Goal: Task Accomplishment & Management: Complete application form

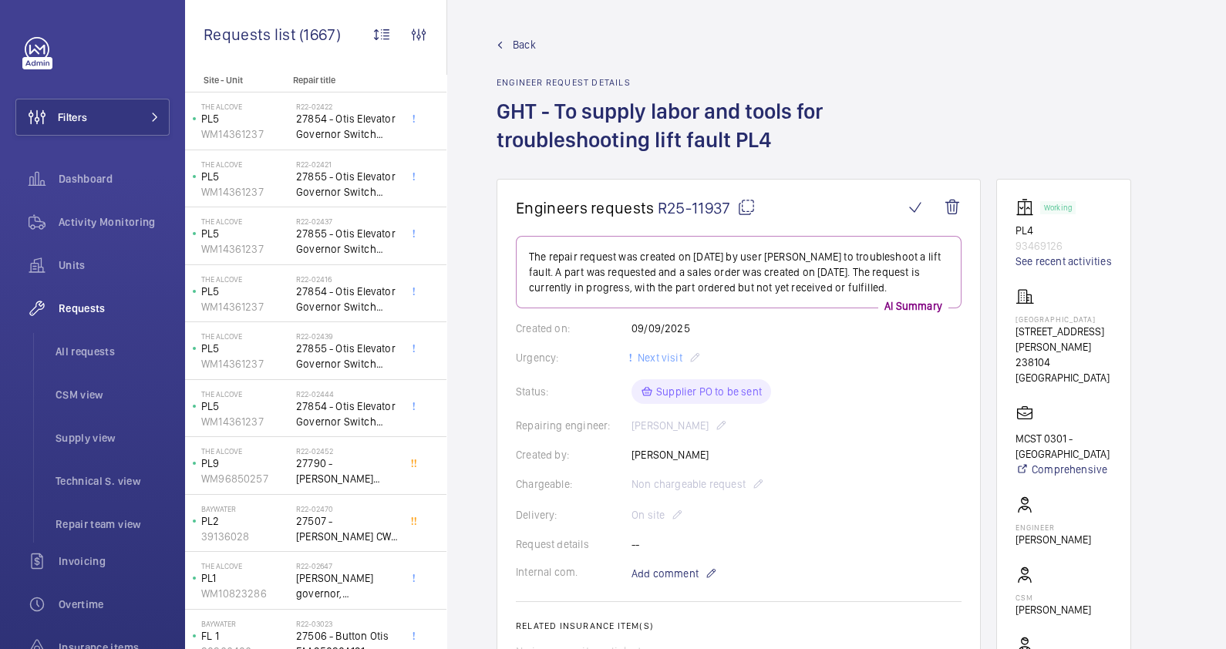
click at [516, 43] on span "Back" at bounding box center [524, 44] width 23 height 15
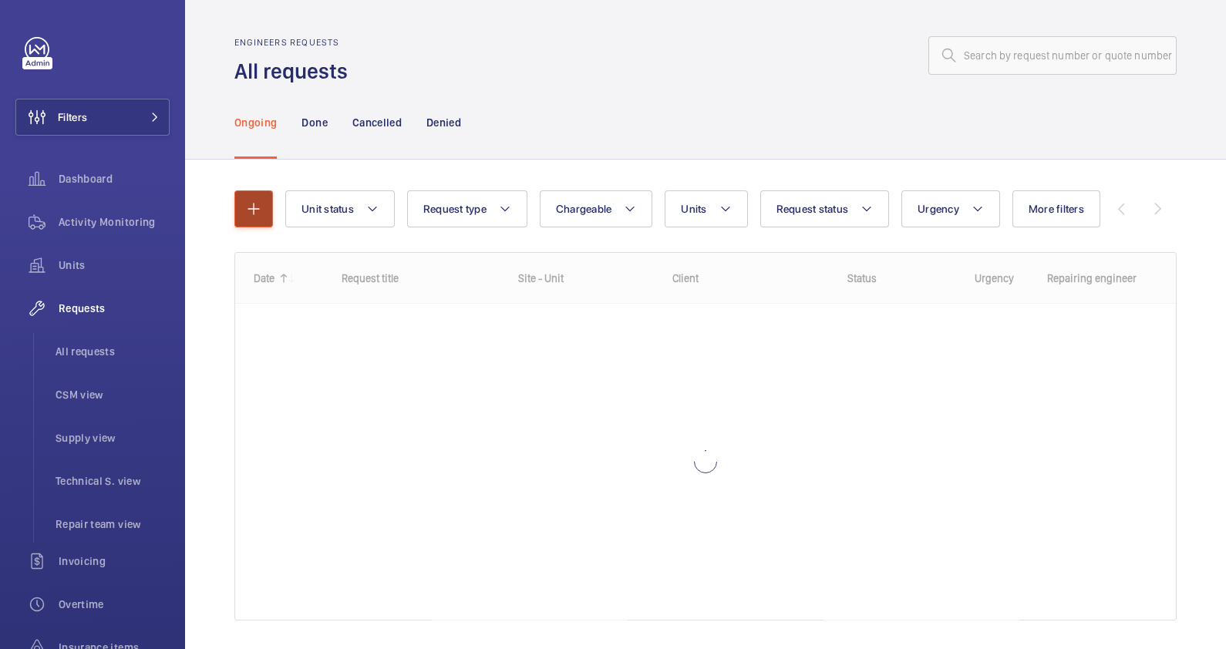
click at [264, 220] on button "button" at bounding box center [253, 208] width 39 height 37
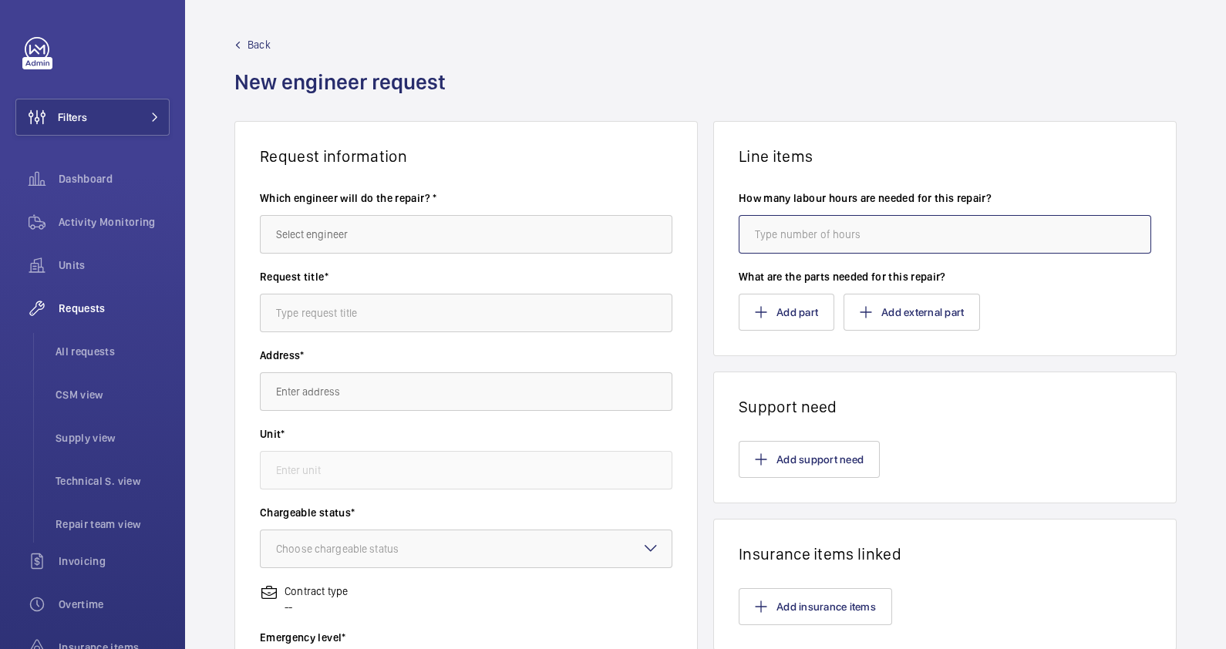
click at [874, 231] on input "number" at bounding box center [944, 234] width 412 height 39
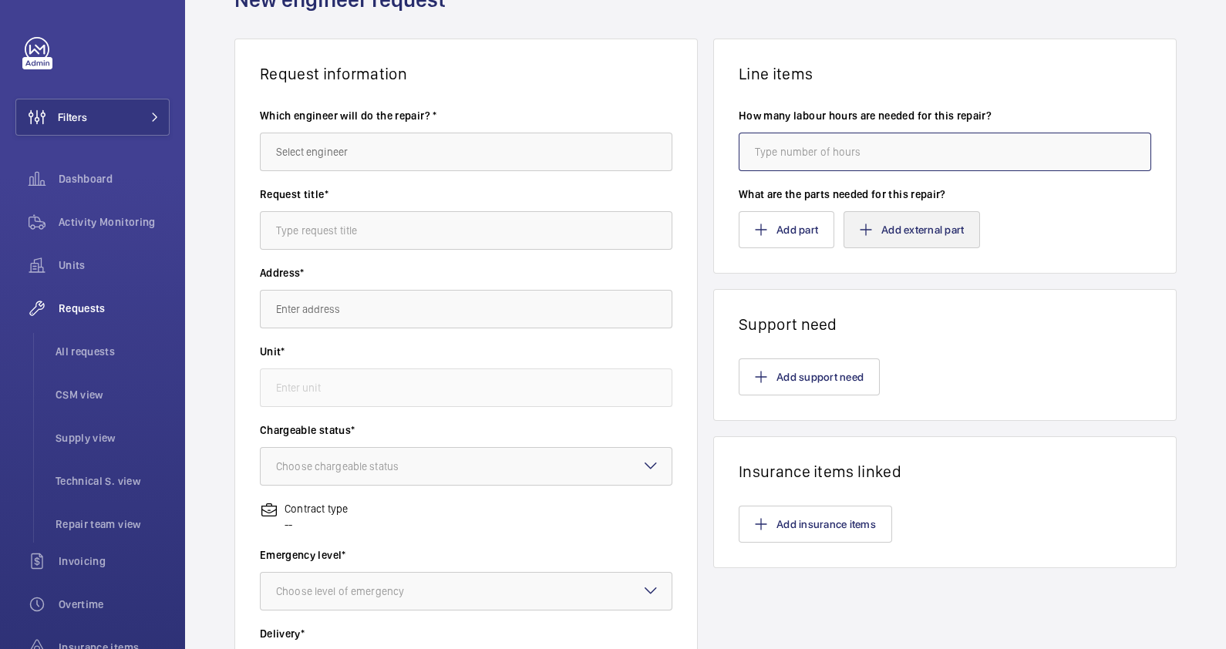
scroll to position [192, 0]
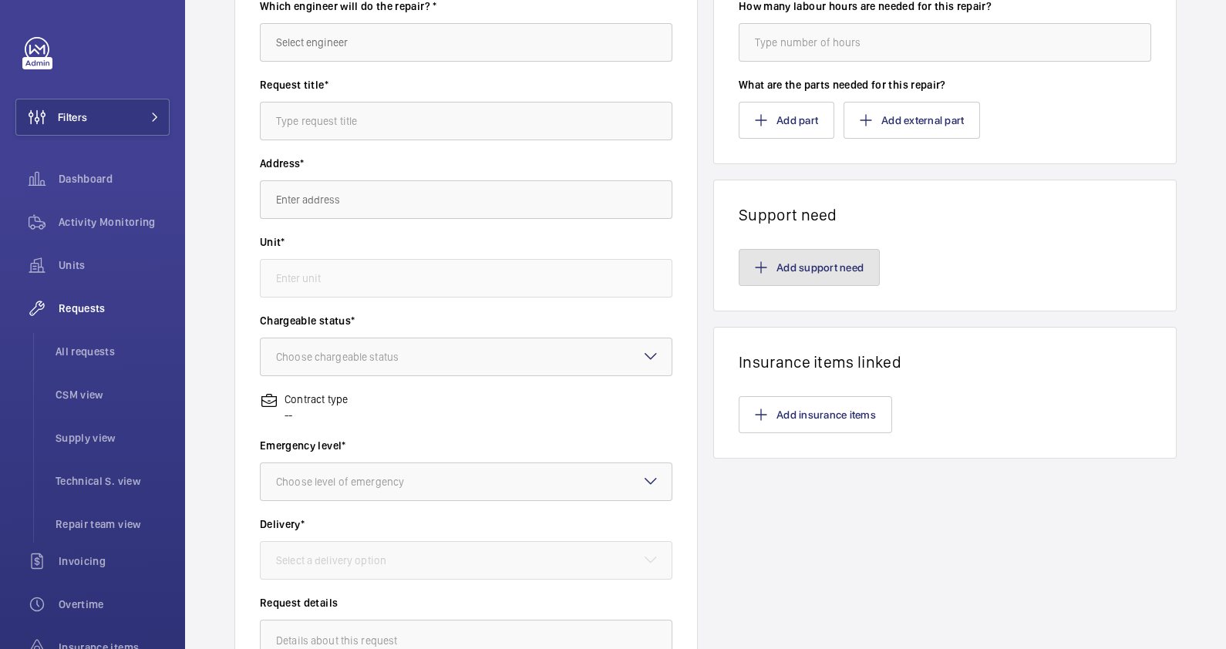
click at [844, 258] on button "Add support need" at bounding box center [808, 267] width 141 height 37
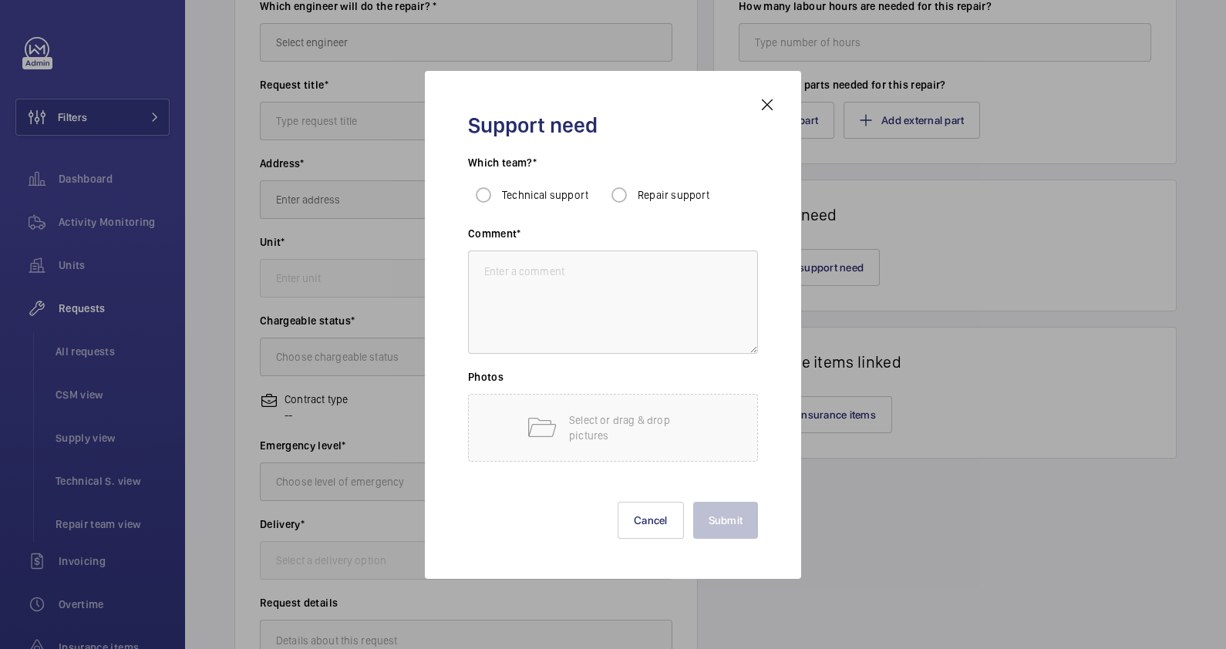
click at [772, 100] on mat-icon at bounding box center [767, 105] width 19 height 19
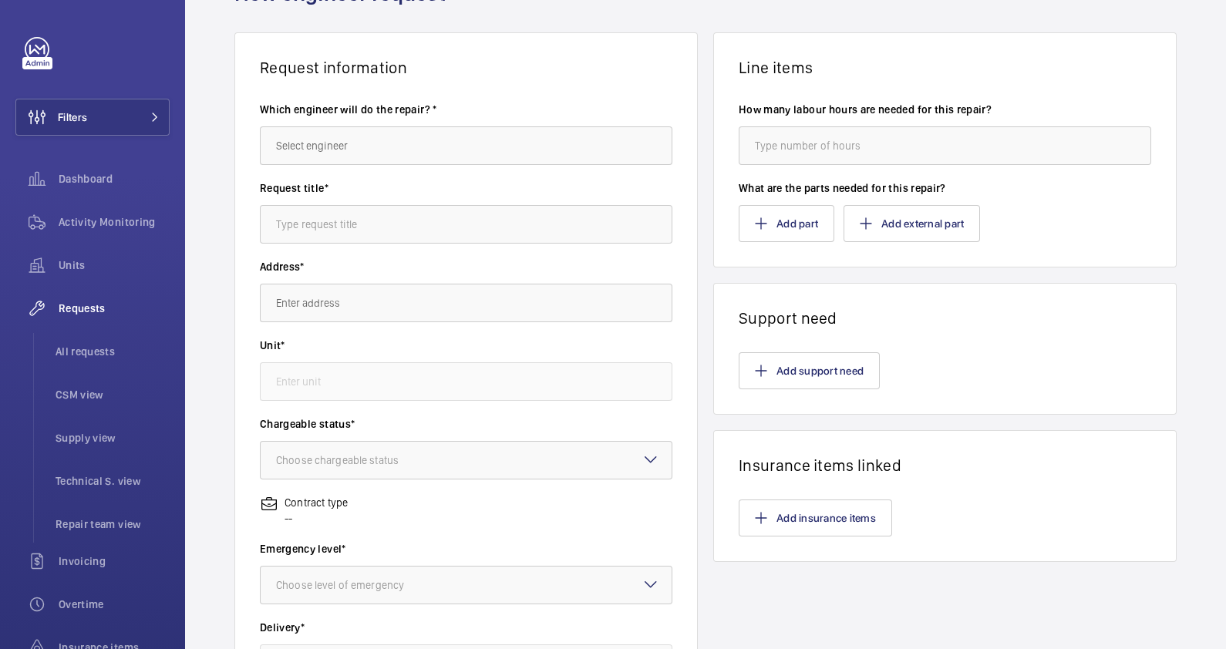
scroll to position [0, 0]
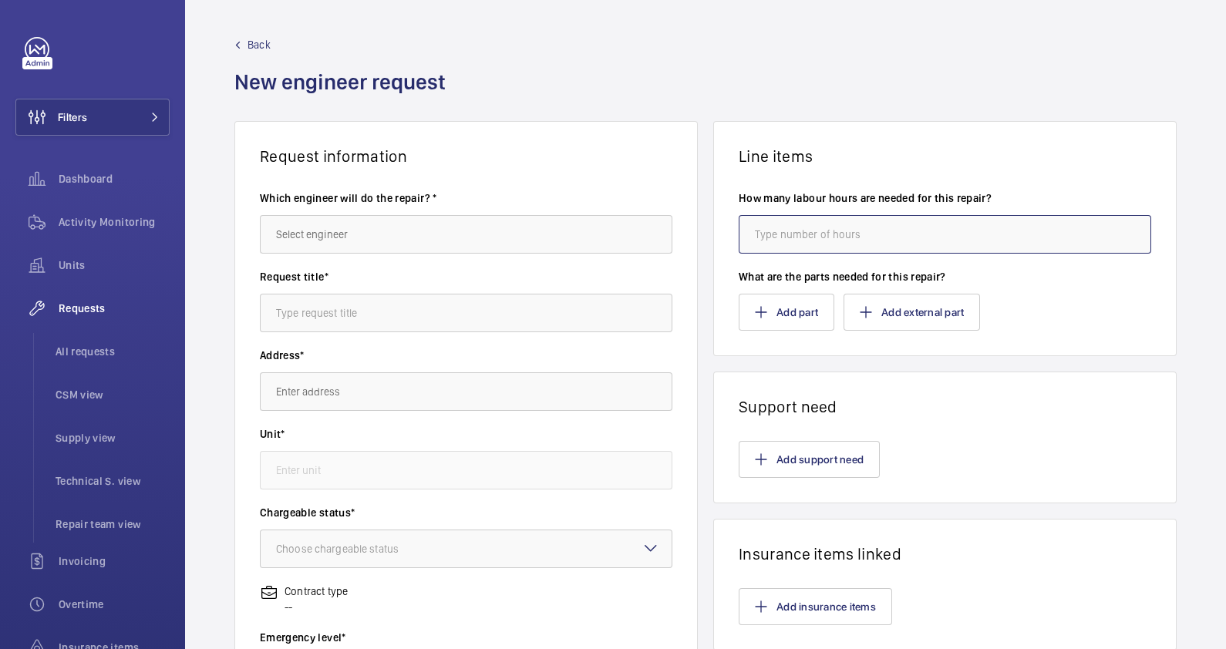
click at [845, 227] on input "number" at bounding box center [944, 234] width 412 height 39
click at [802, 316] on button "Add part" at bounding box center [786, 312] width 96 height 37
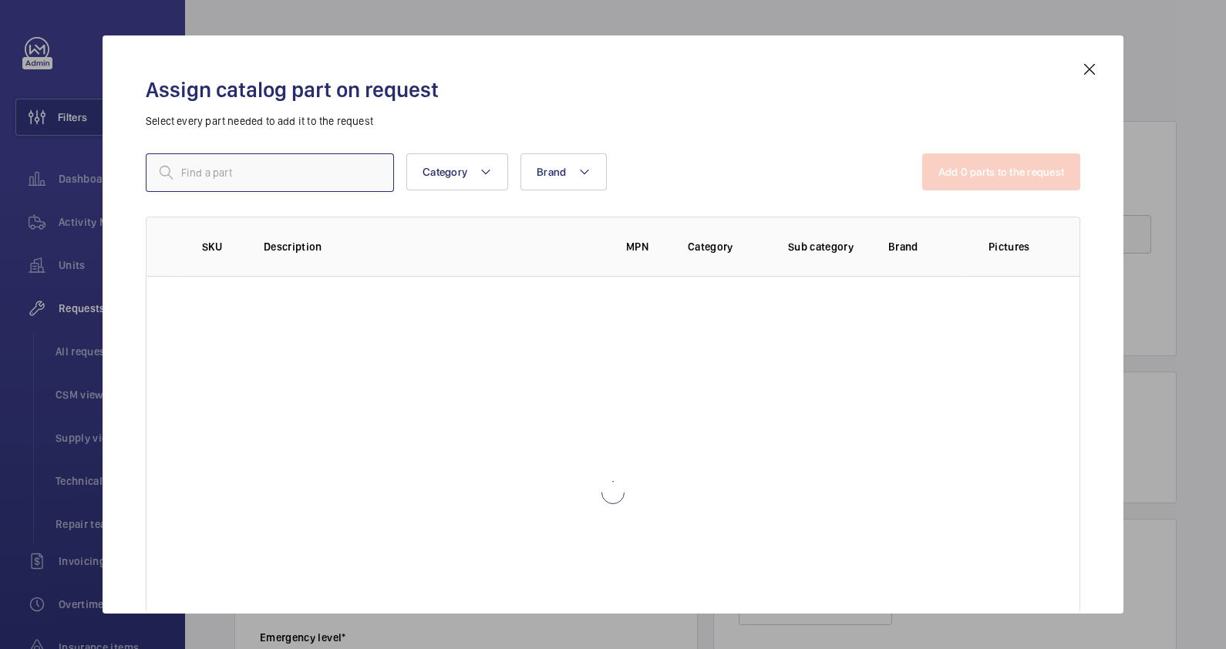
click at [321, 177] on input "text" at bounding box center [270, 172] width 248 height 39
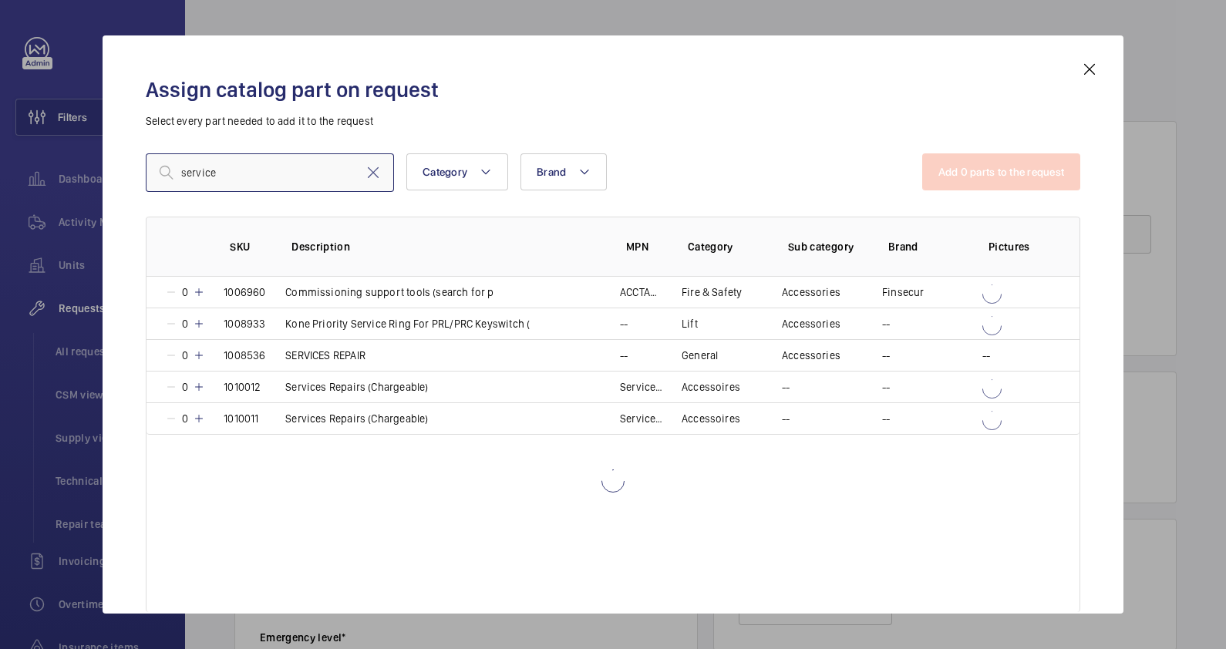
click at [180, 170] on input "service" at bounding box center [270, 172] width 248 height 39
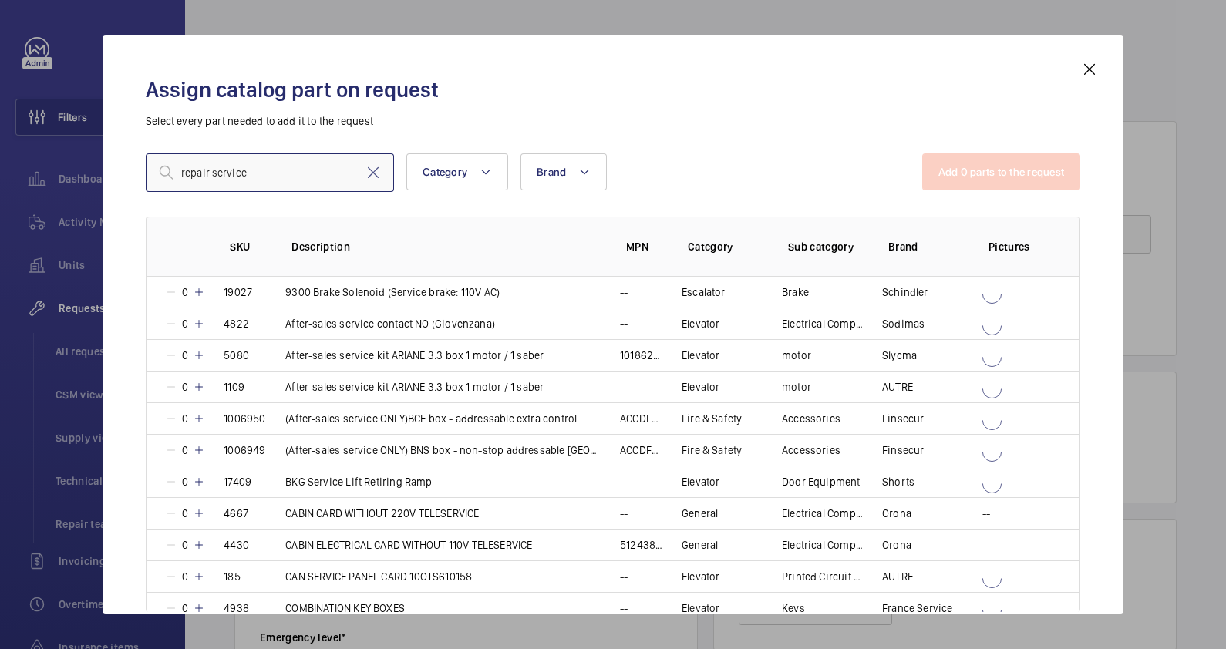
drag, startPoint x: 269, startPoint y: 154, endPoint x: 281, endPoint y: 184, distance: 32.5
click at [277, 178] on input "repair service" at bounding box center [270, 172] width 248 height 39
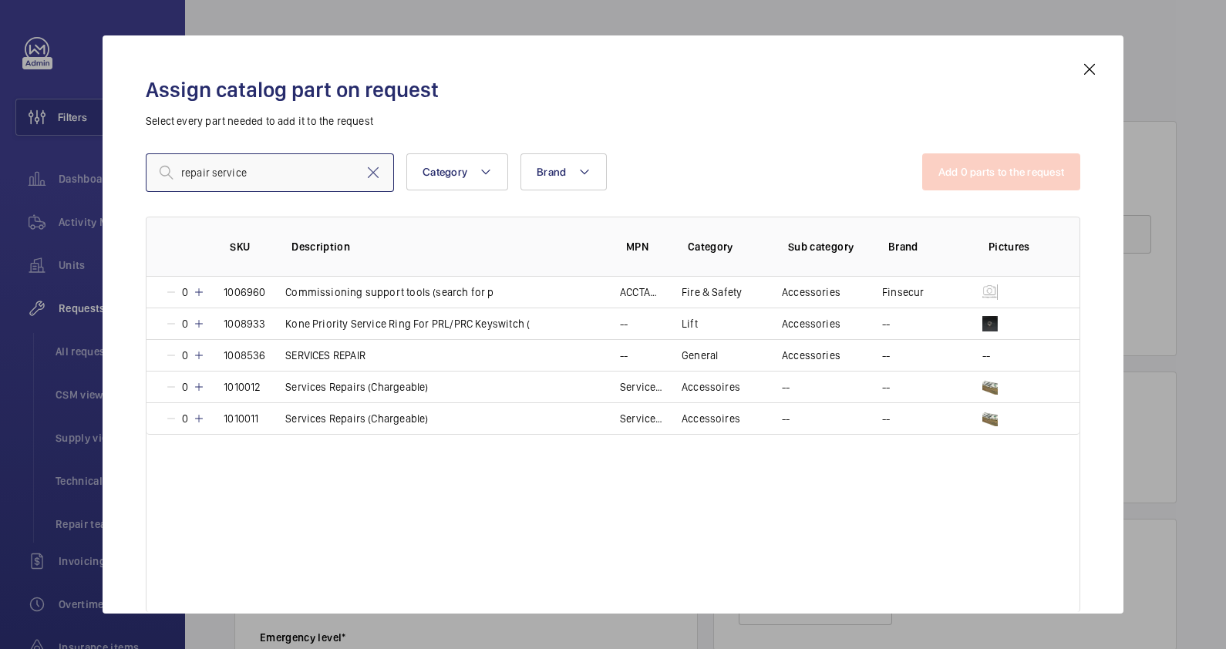
type input "repair service"
click at [1089, 72] on mat-icon at bounding box center [1089, 69] width 19 height 19
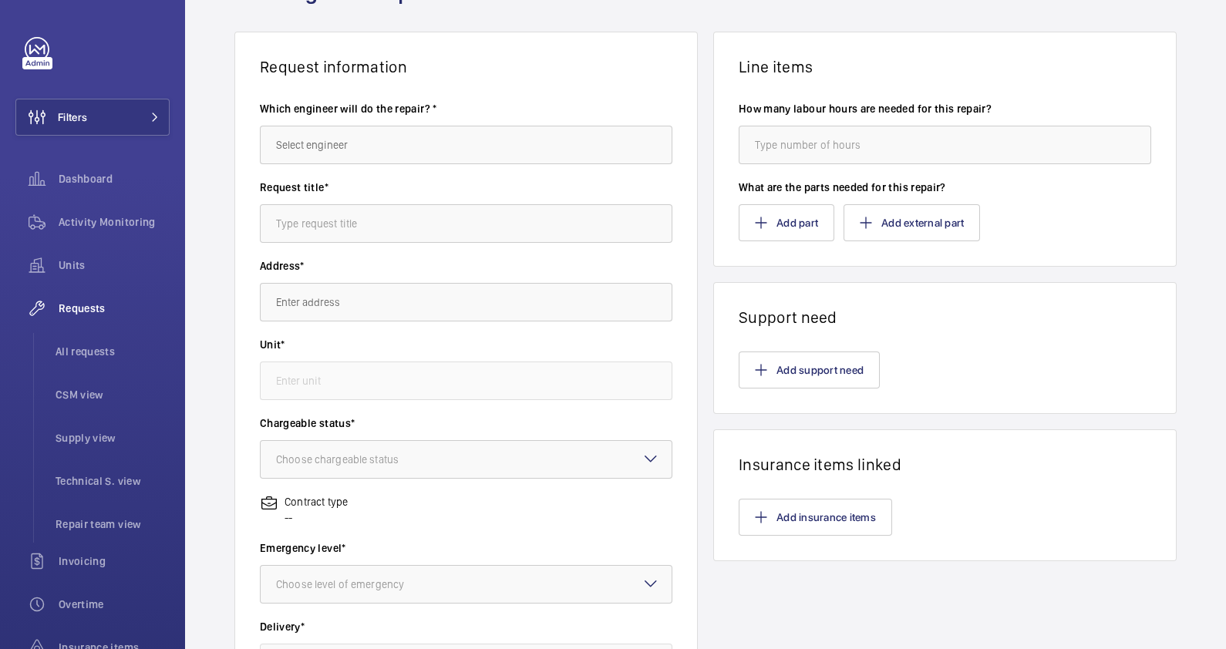
scroll to position [96, 0]
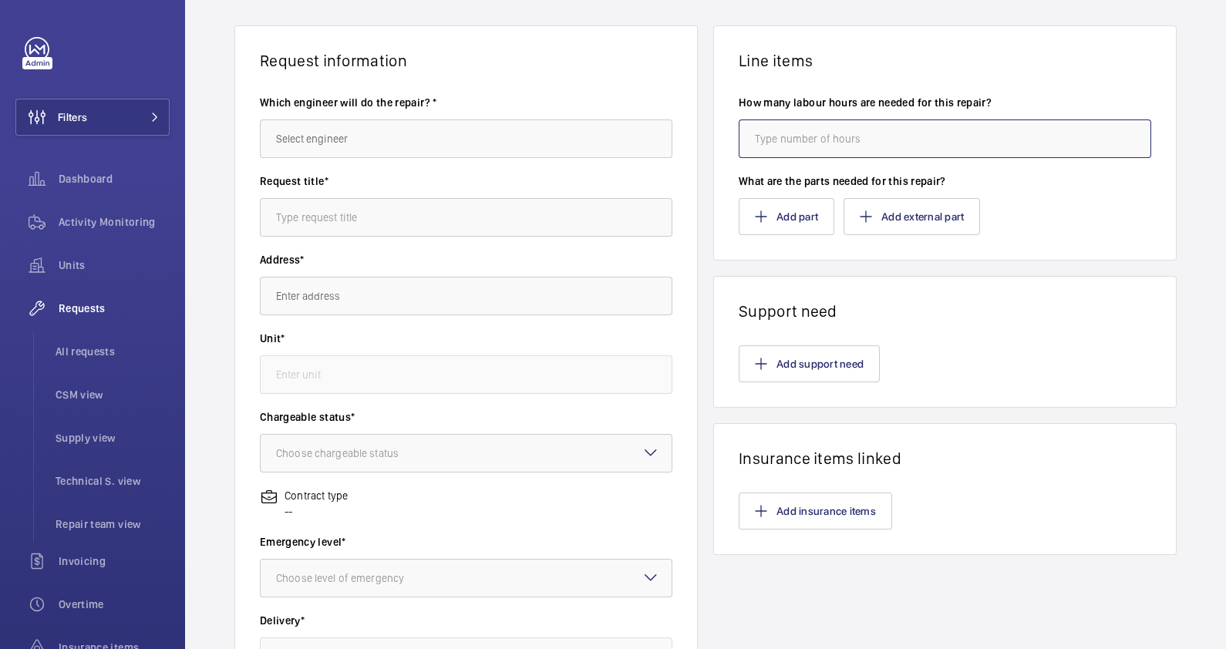
click at [807, 132] on input "number" at bounding box center [944, 138] width 412 height 39
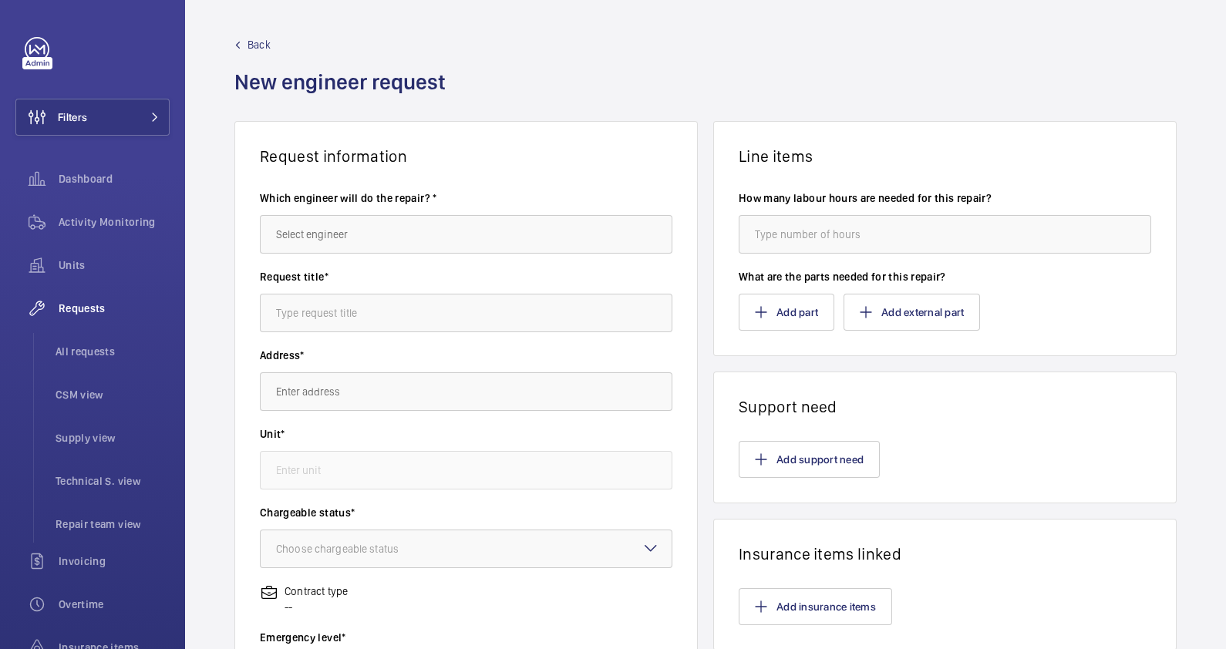
click at [248, 40] on span "Back" at bounding box center [258, 44] width 23 height 15
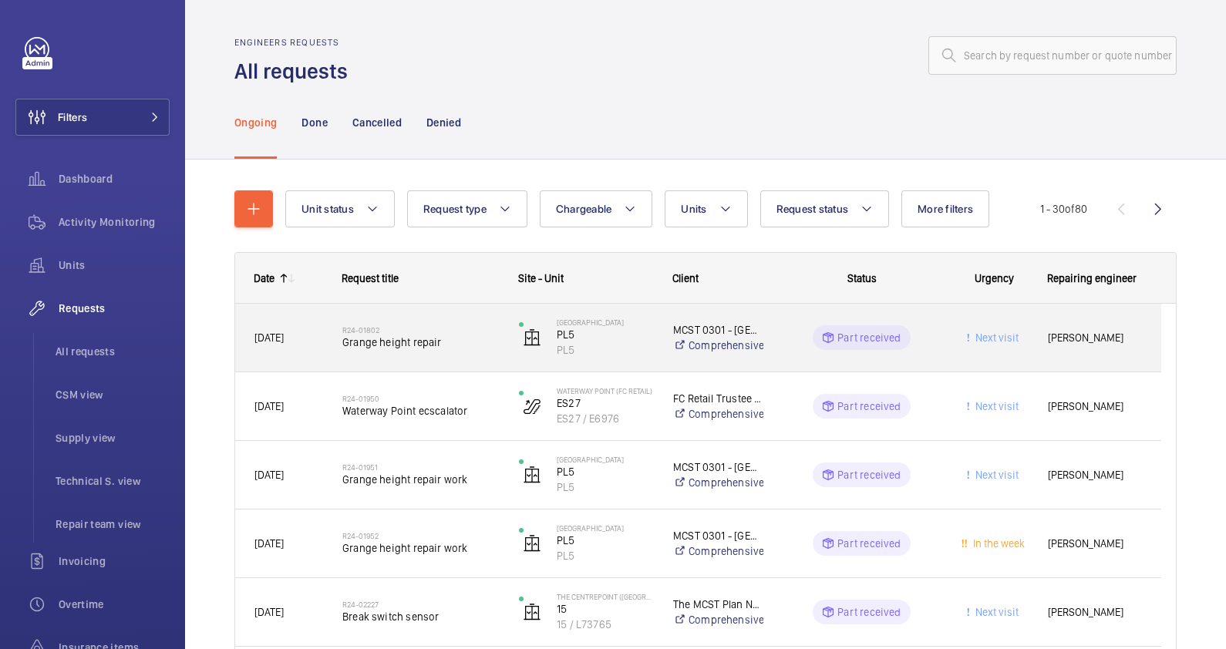
click at [453, 335] on span "Grange height repair" at bounding box center [420, 342] width 156 height 15
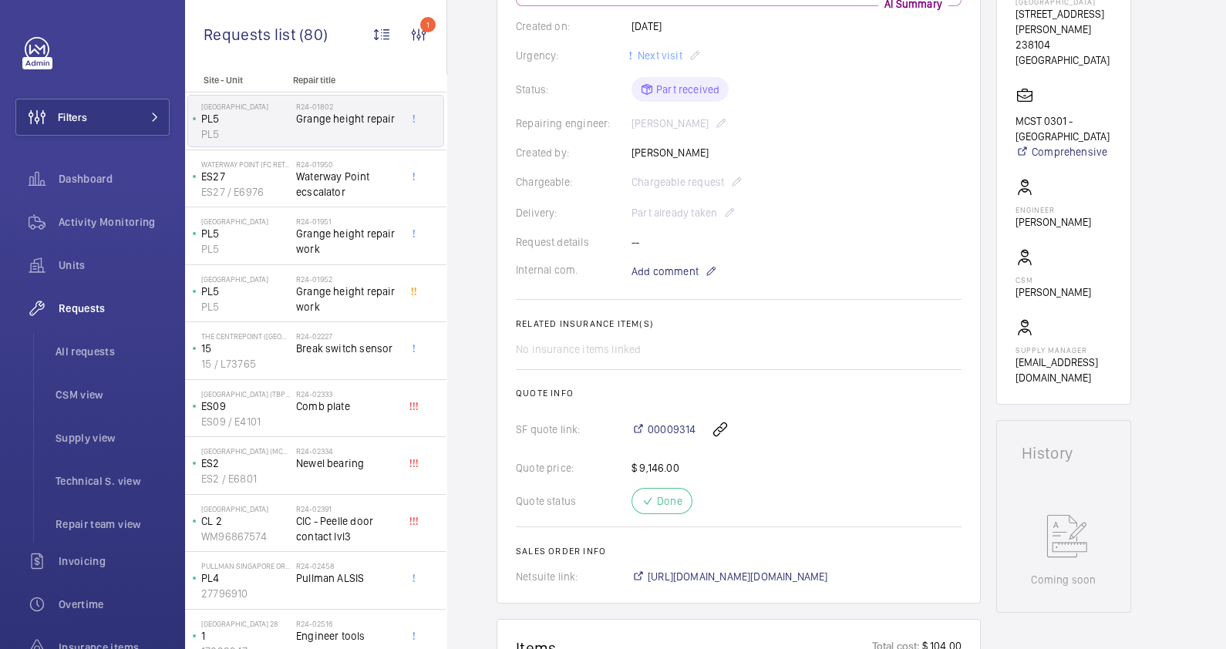
scroll to position [192, 0]
